Goal: Task Accomplishment & Management: Complete application form

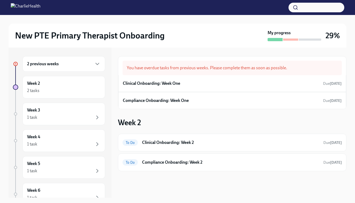
click at [91, 65] on div "2 previous weeks" at bounding box center [63, 64] width 73 height 6
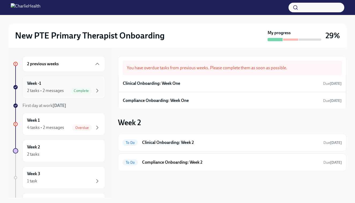
click at [71, 81] on div "Week -1 2 tasks • 2 messages Complete" at bounding box center [63, 87] width 73 height 13
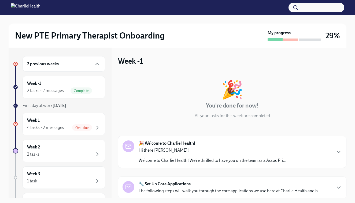
click at [312, 106] on div "🎉 You're done for now! All your tasks for this week are completed" at bounding box center [232, 100] width 228 height 38
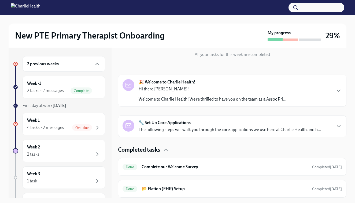
scroll to position [61, 0]
click at [231, 189] on h6 "📂 Elation (EHR) Setup" at bounding box center [224, 189] width 166 height 6
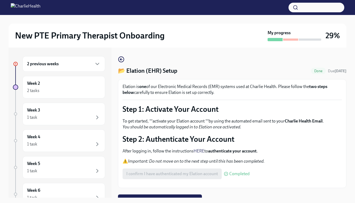
scroll to position [-5, 0]
click at [70, 72] on div "2 previous weeks" at bounding box center [63, 64] width 82 height 16
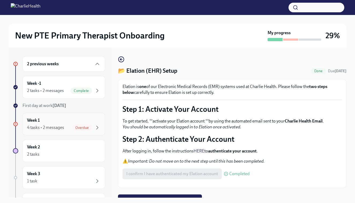
click at [61, 129] on div "Week 1 4 tasks • 2 messages Overdue" at bounding box center [63, 124] width 73 height 13
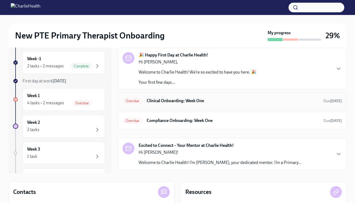
scroll to position [28, 0]
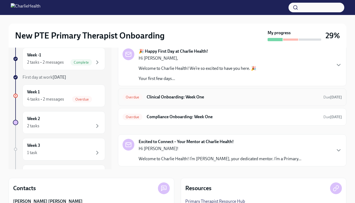
click at [230, 100] on div "Overdue Clinical Onboarding: Week One Due [DATE]" at bounding box center [231, 97] width 219 height 9
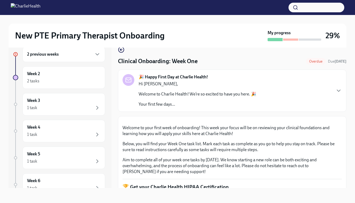
scroll to position [10, 0]
click at [249, 121] on button "Zoom image" at bounding box center [231, 121] width 219 height 0
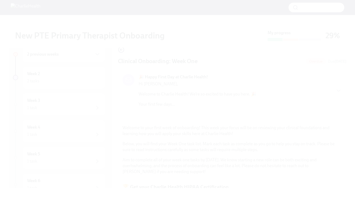
click at [249, 127] on button "Unzoom image" at bounding box center [177, 101] width 355 height 203
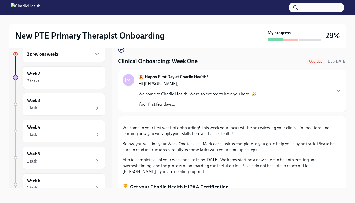
click at [304, 92] on div "🎉 Happy First Day at Charlie Health! Hi [PERSON_NAME], Welcome to Charlie Healt…" at bounding box center [231, 90] width 219 height 33
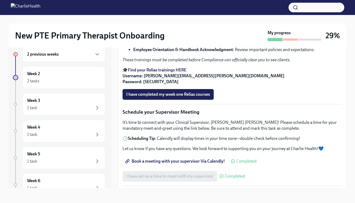
scroll to position [632, 0]
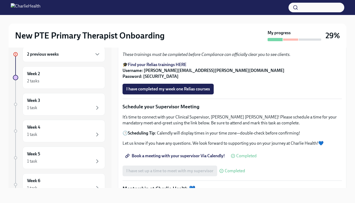
click at [177, 3] on p "Relias Courses" at bounding box center [231, 0] width 219 height 7
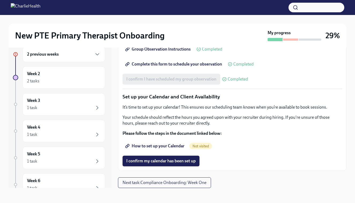
scroll to position [1038, 0]
click at [159, 67] on span "Complete this form to schedule your observation" at bounding box center [174, 64] width 96 height 5
